Goal: Task Accomplishment & Management: Use online tool/utility

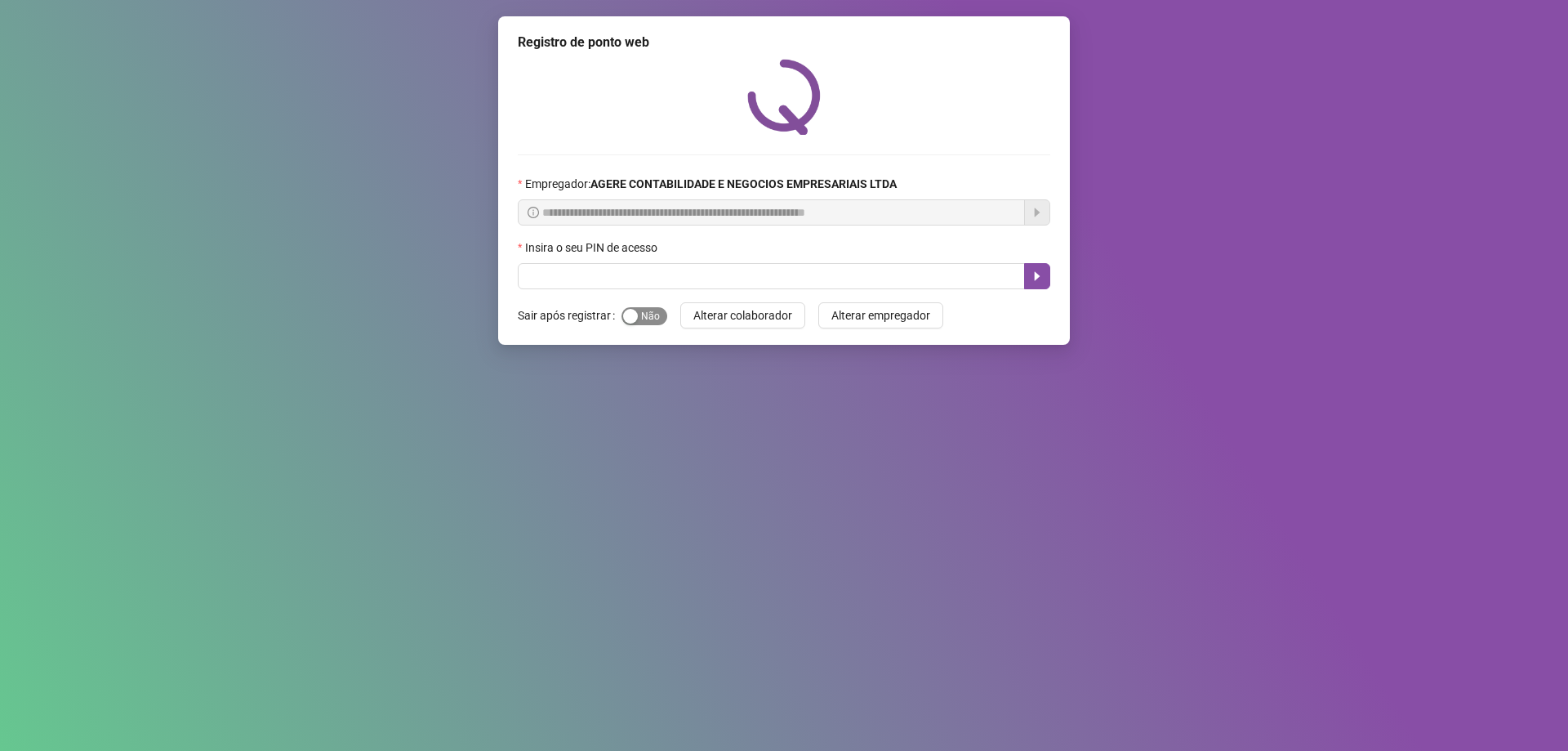
click at [642, 309] on span "Sim Não" at bounding box center [644, 316] width 46 height 18
click at [632, 274] on input "text" at bounding box center [771, 276] width 507 height 26
type input "*****"
